Goal: Find contact information: Find contact information

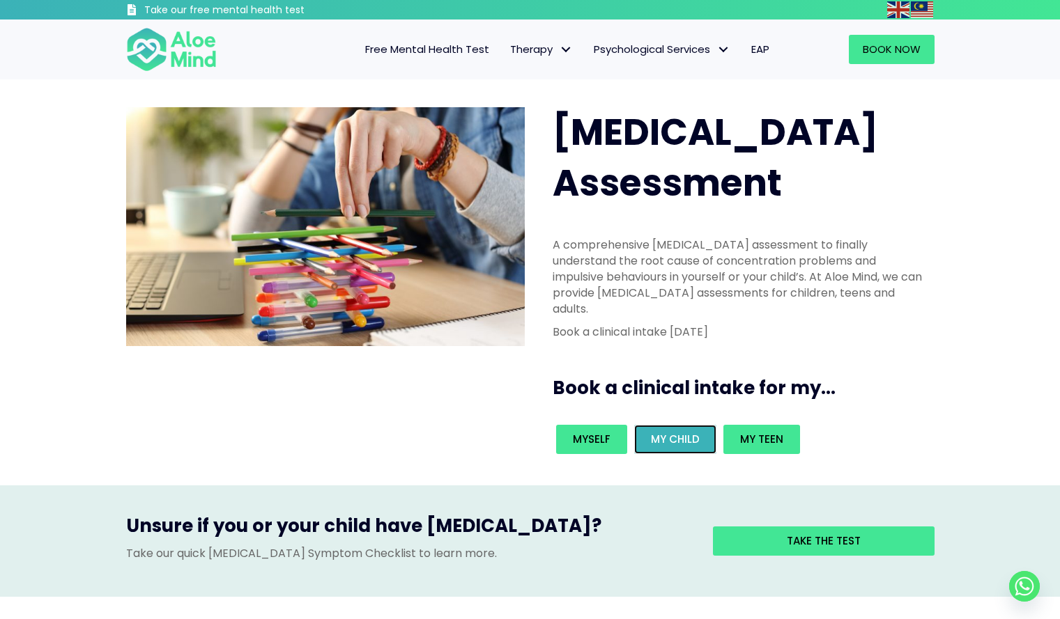
click at [697, 425] on link "My child" at bounding box center [675, 439] width 82 height 29
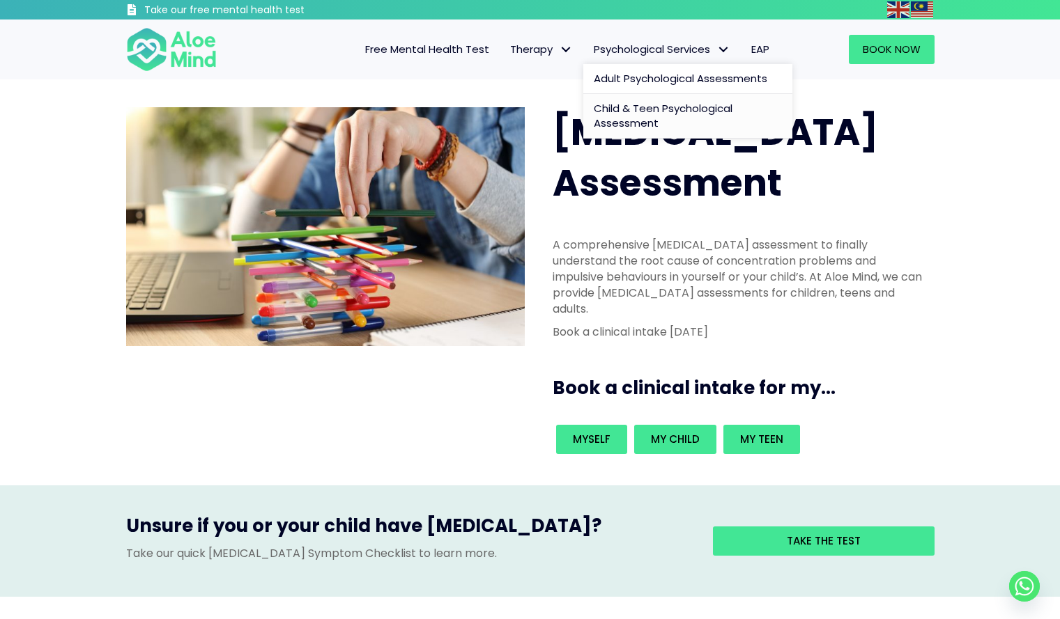
click at [674, 121] on link "Child & Teen Psychological Assessment" at bounding box center [687, 116] width 209 height 45
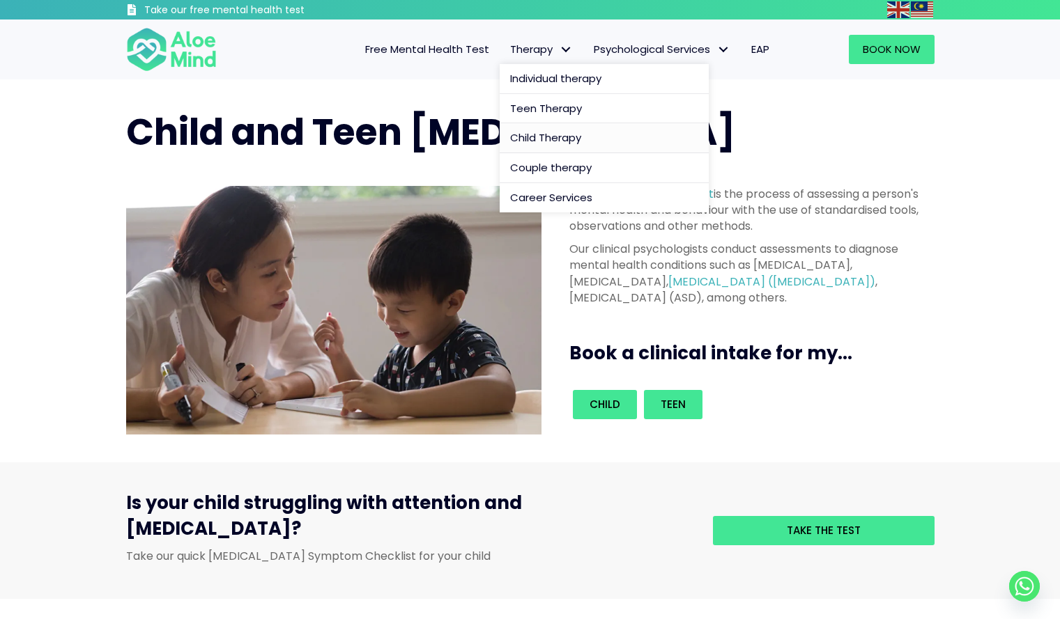
click at [529, 137] on span "Child Therapy" at bounding box center [545, 137] width 71 height 15
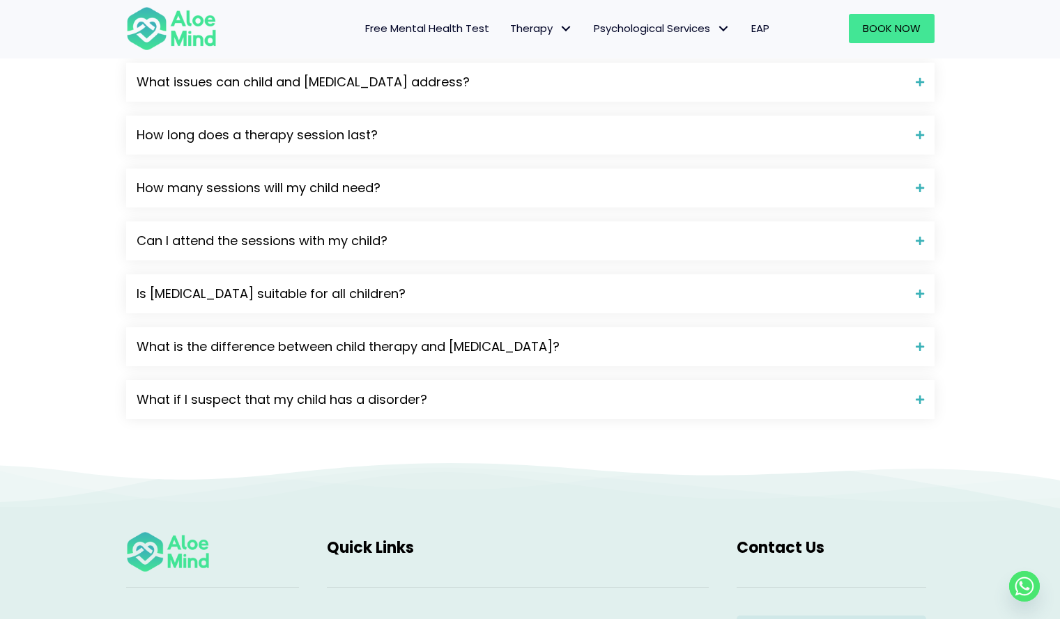
scroll to position [2249, 0]
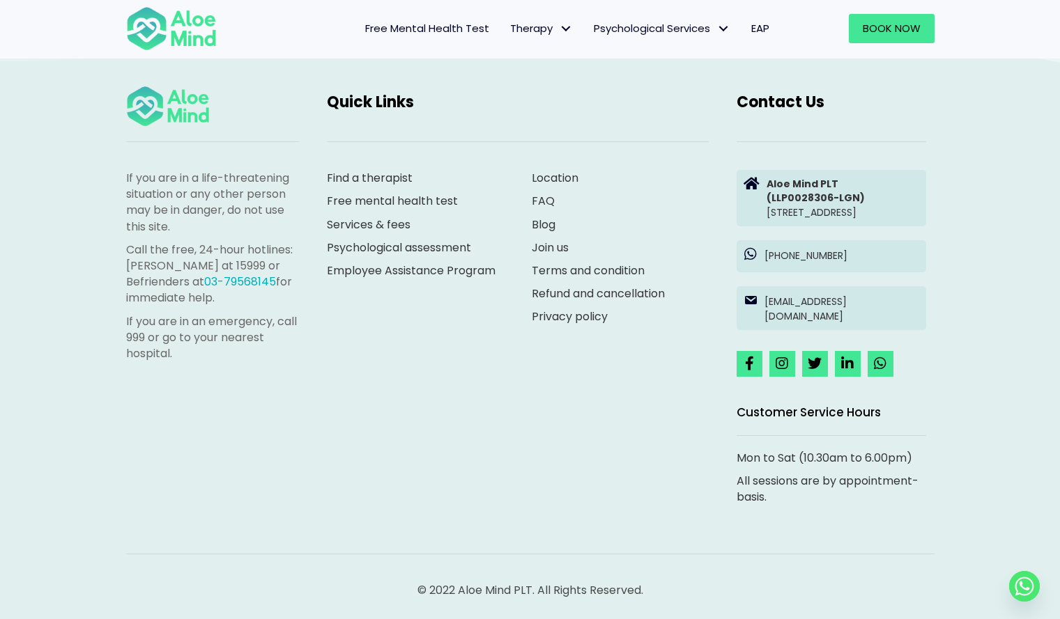
click at [791, 91] on span "Contact Us" at bounding box center [780, 102] width 88 height 22
click at [782, 203] on p "Aloe Mind PLT (LLP0028306-LGN) Suite 8.08, North Block, AmpWalk, 218 Jalan Ampa…" at bounding box center [842, 198] width 153 height 42
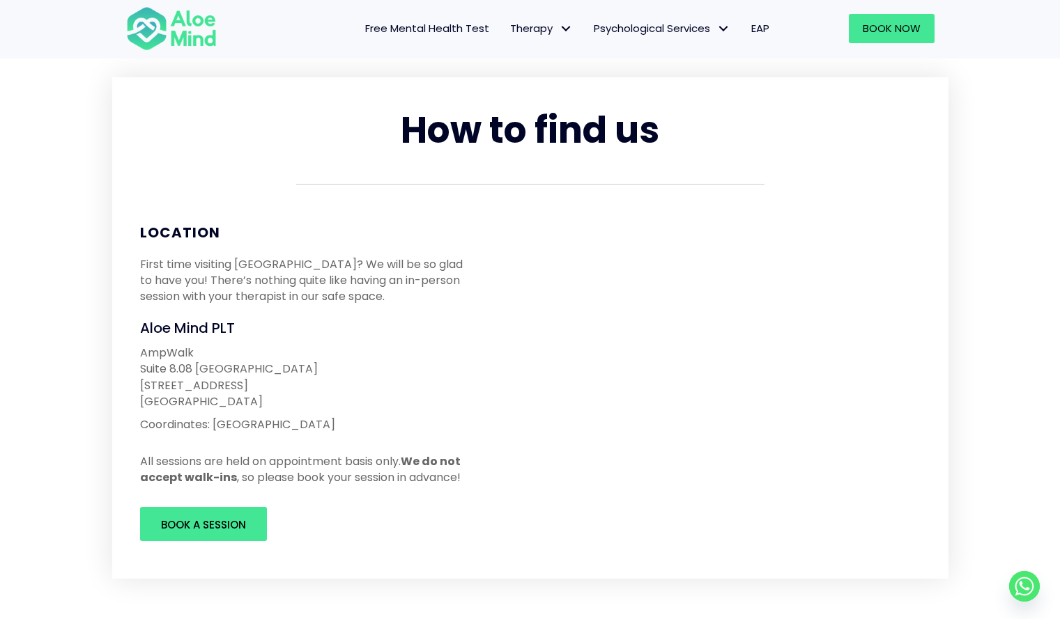
scroll to position [56, 0]
drag, startPoint x: 139, startPoint y: 358, endPoint x: 256, endPoint y: 403, distance: 125.9
click at [256, 403] on div "[GEOGRAPHIC_DATA][STREET_ADDRESS] Coordinates: [GEOGRAPHIC_DATA]" at bounding box center [306, 388] width 360 height 102
copy p "[GEOGRAPHIC_DATA][STREET_ADDRESS]"
click at [387, 412] on div "[GEOGRAPHIC_DATA][STREET_ADDRESS] Coordinates: [GEOGRAPHIC_DATA]" at bounding box center [306, 388] width 332 height 88
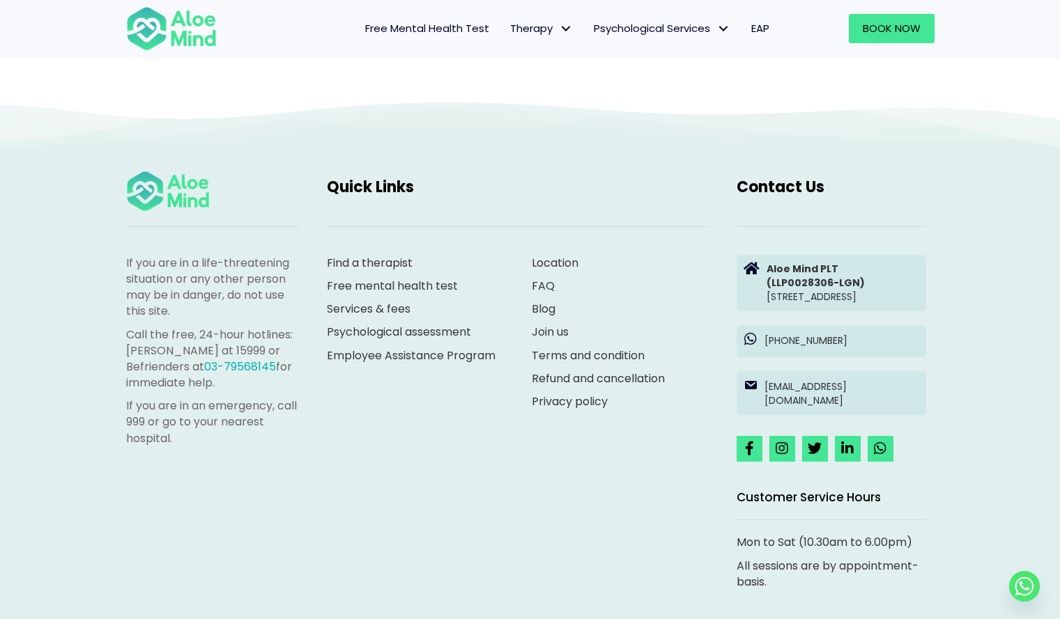
scroll to position [1566, 0]
click at [834, 347] on p "[PHONE_NUMBER]" at bounding box center [841, 340] width 155 height 14
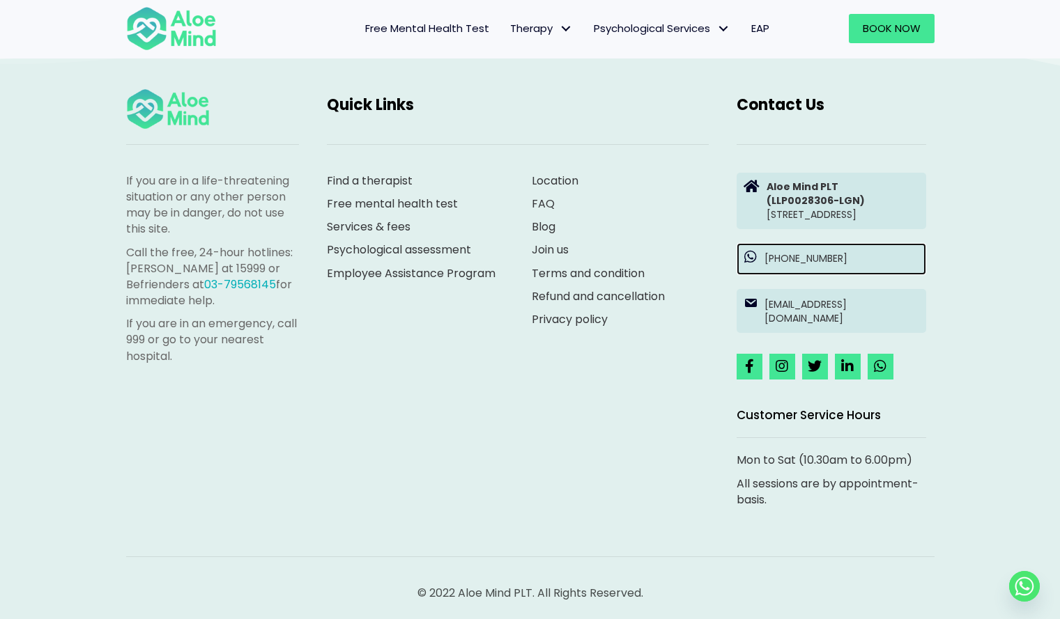
scroll to position [1648, 0]
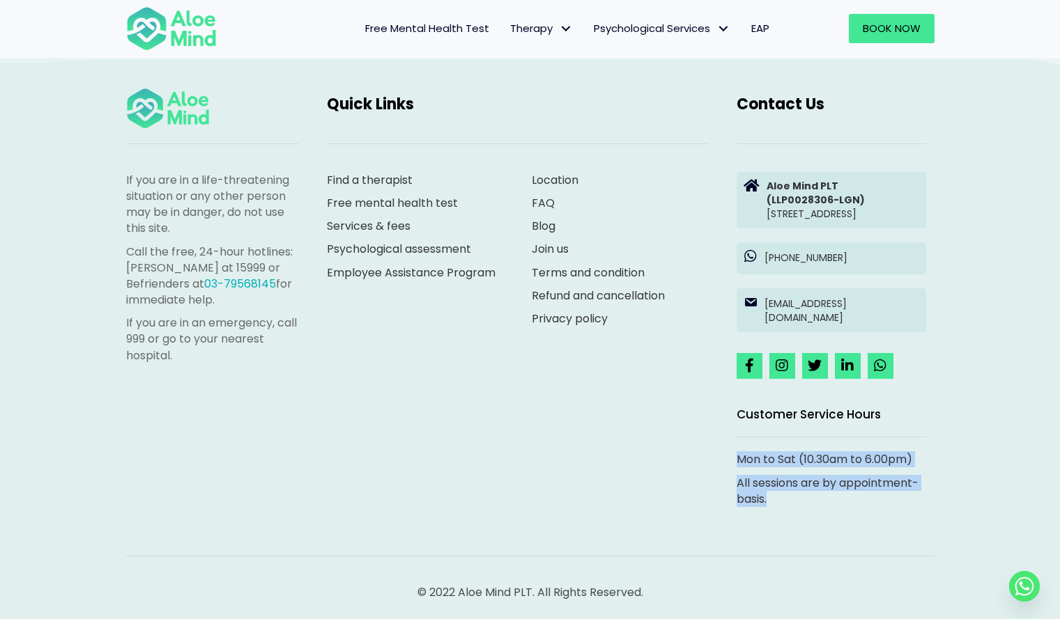
drag, startPoint x: 774, startPoint y: 516, endPoint x: 731, endPoint y: 479, distance: 56.3
click at [731, 479] on div "Mon to Sat (10.30am to 6.00pm) All sessions are by appointment-basis." at bounding box center [830, 489] width 217 height 77
copy div "Mon to Sat (10.30am to 6.00pm) All sessions are by appointment-basis."
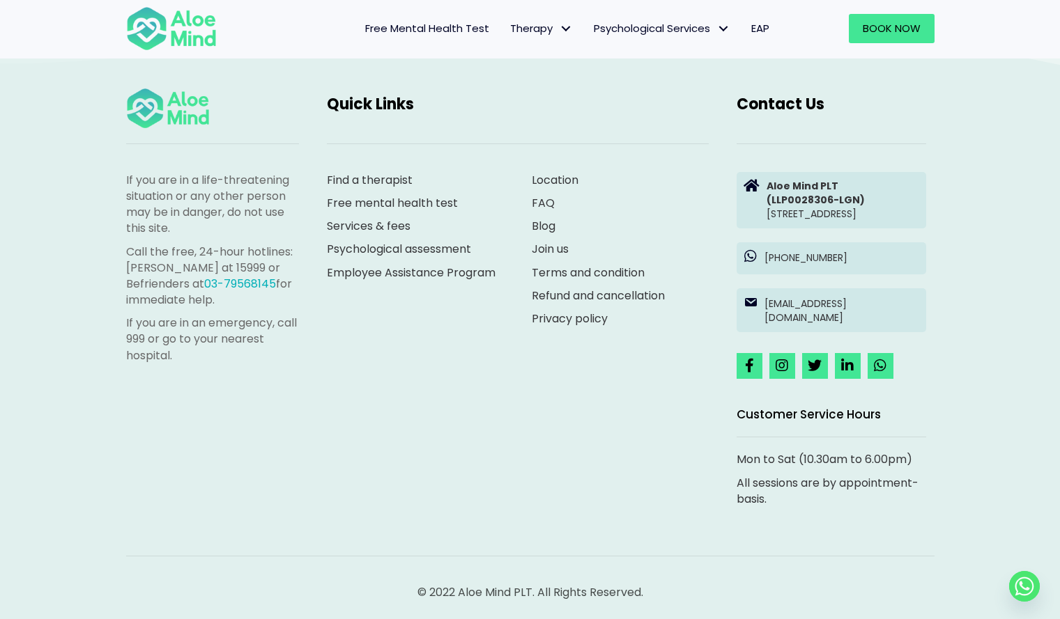
click at [531, 410] on div "If you are in a life-threatening situation or any other person may be in danger…" at bounding box center [530, 300] width 836 height 455
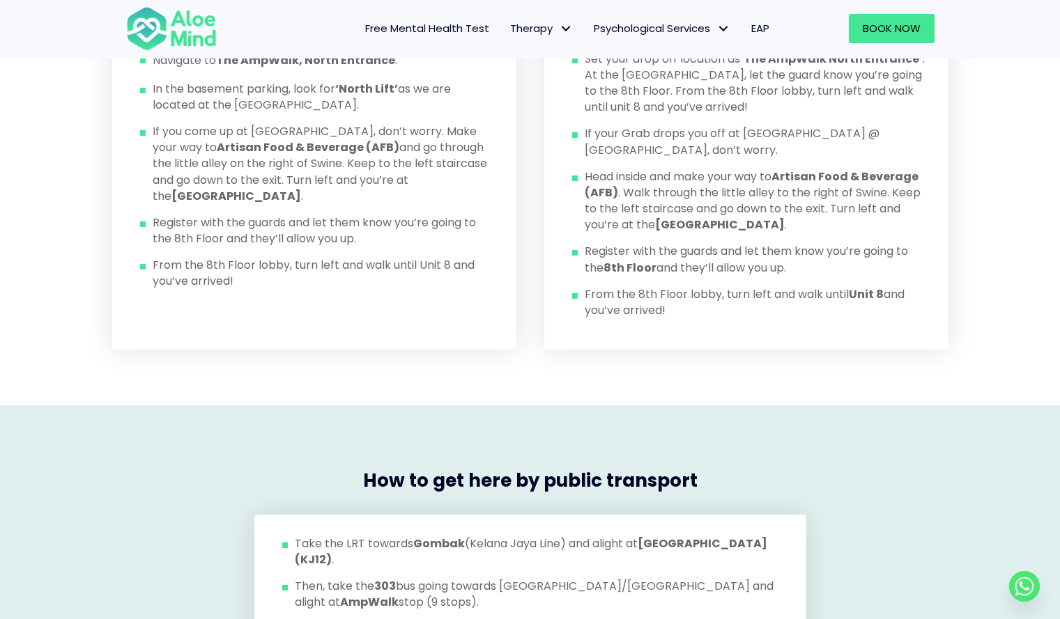
scroll to position [701, 0]
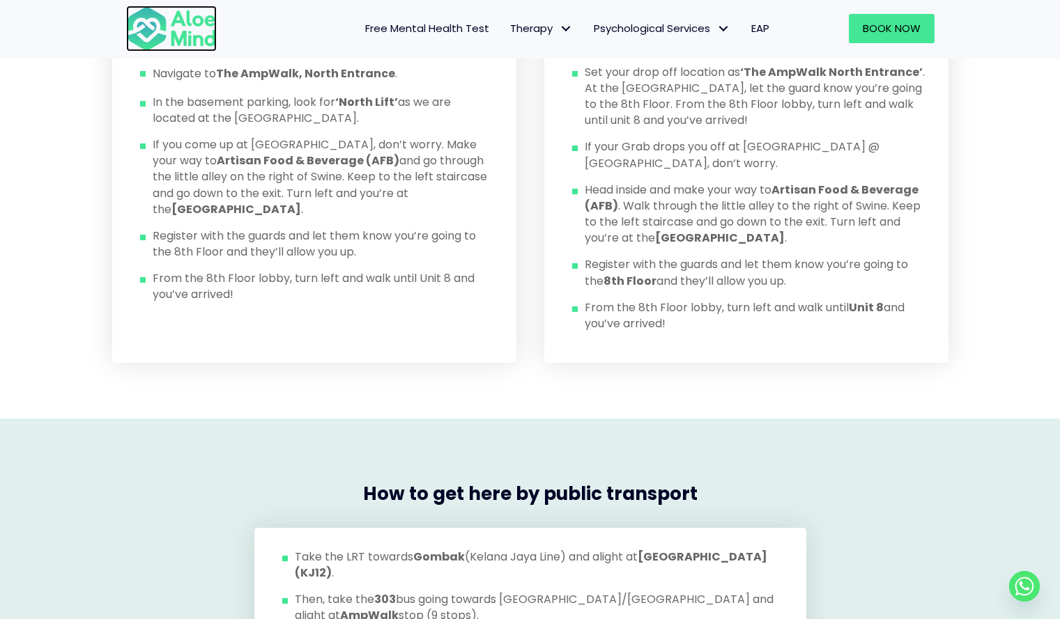
click at [178, 40] on img at bounding box center [171, 29] width 91 height 46
